Goal: Transaction & Acquisition: Obtain resource

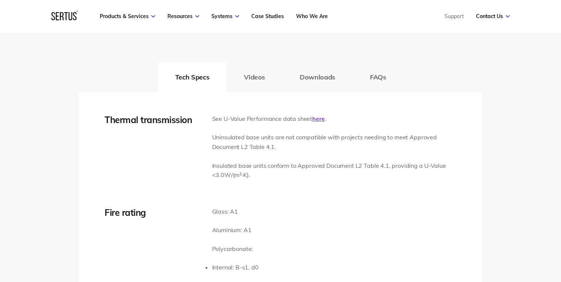
scroll to position [1093, 0]
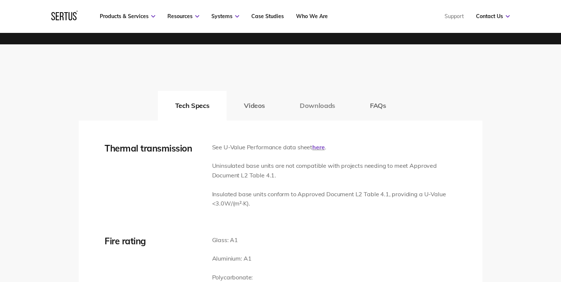
click at [312, 105] on button "Downloads" at bounding box center [317, 106] width 70 height 30
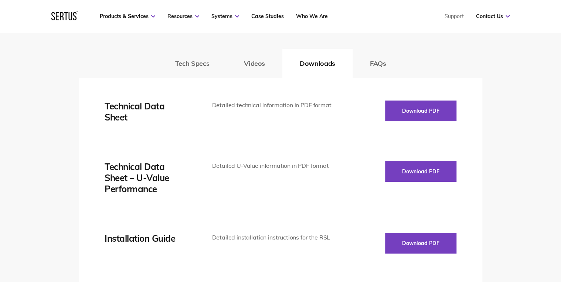
scroll to position [1182, 0]
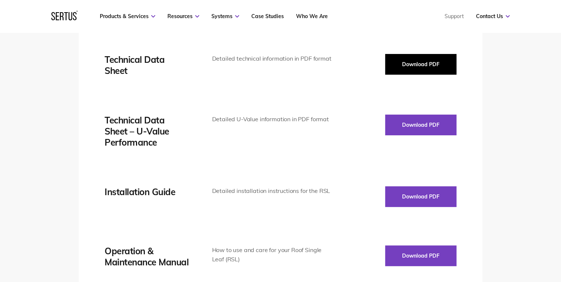
click at [425, 67] on button "Download PDF" at bounding box center [420, 64] width 71 height 21
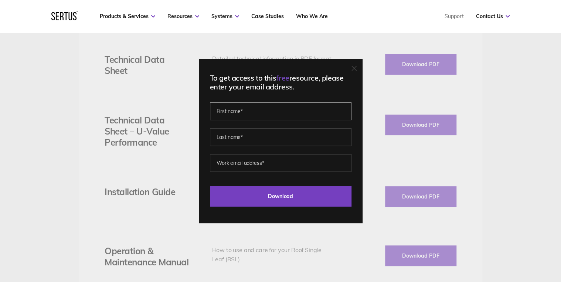
click at [252, 110] on input "text" at bounding box center [280, 111] width 141 height 18
type input "[PERSON_NAME]"
type input "[EMAIL_ADDRESS][DOMAIN_NAME]"
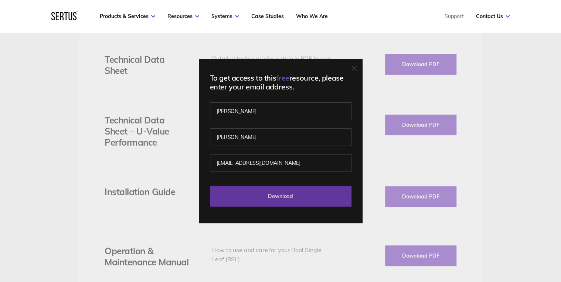
click at [272, 193] on input "Download" at bounding box center [280, 196] width 141 height 21
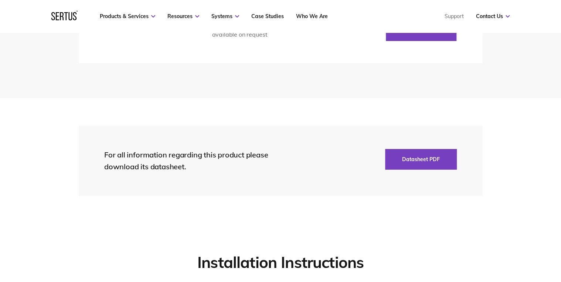
scroll to position [1654, 0]
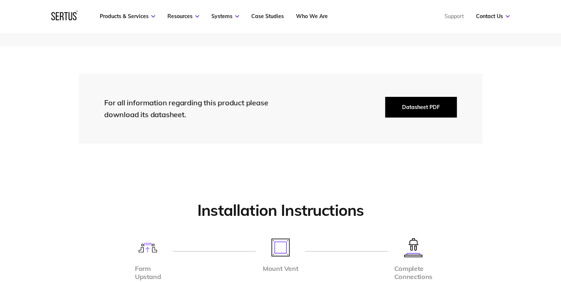
click at [424, 105] on button "Datasheet PDF" at bounding box center [421, 107] width 72 height 21
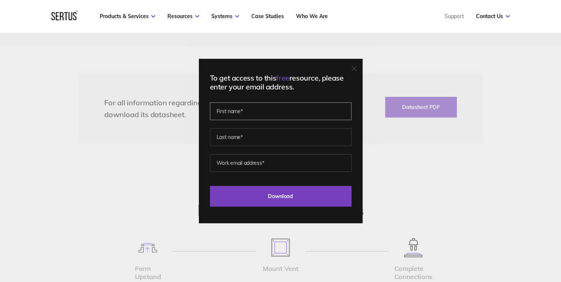
click at [247, 109] on input "text" at bounding box center [280, 111] width 141 height 18
type input "[PERSON_NAME]"
type input "[EMAIL_ADDRESS][DOMAIN_NAME]"
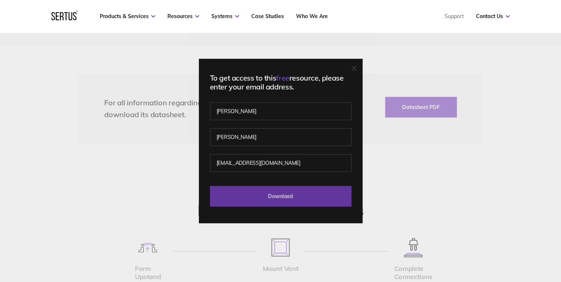
click at [286, 198] on input "Download" at bounding box center [280, 196] width 141 height 21
